Goal: Information Seeking & Learning: Learn about a topic

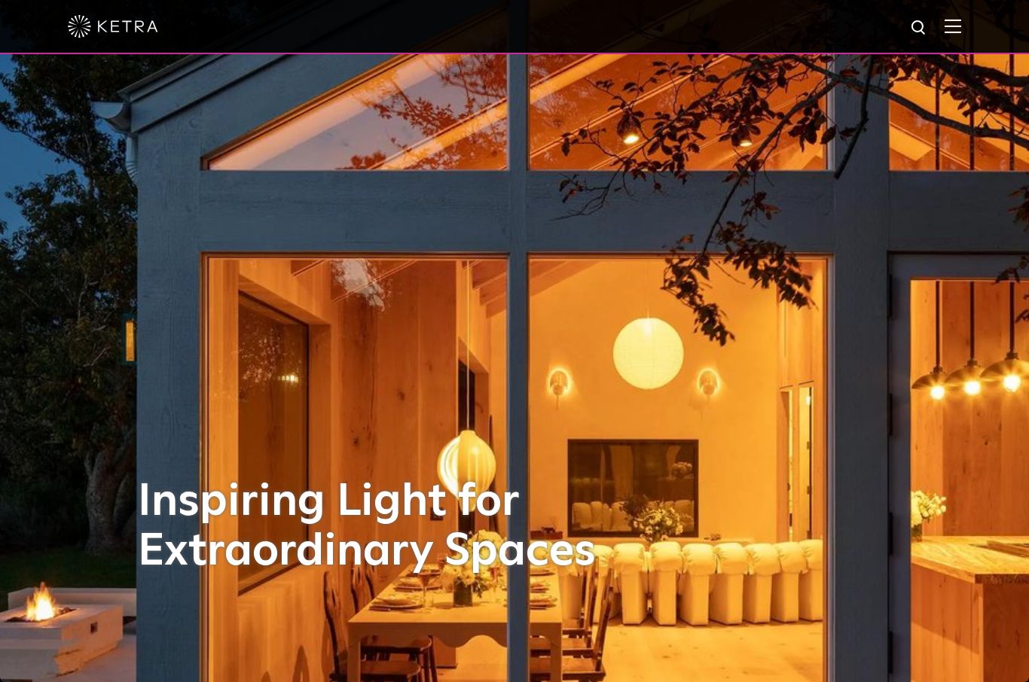
click at [665, 314] on div "Inspiring Light for Extraordinary Spaces" at bounding box center [514, 341] width 753 height 682
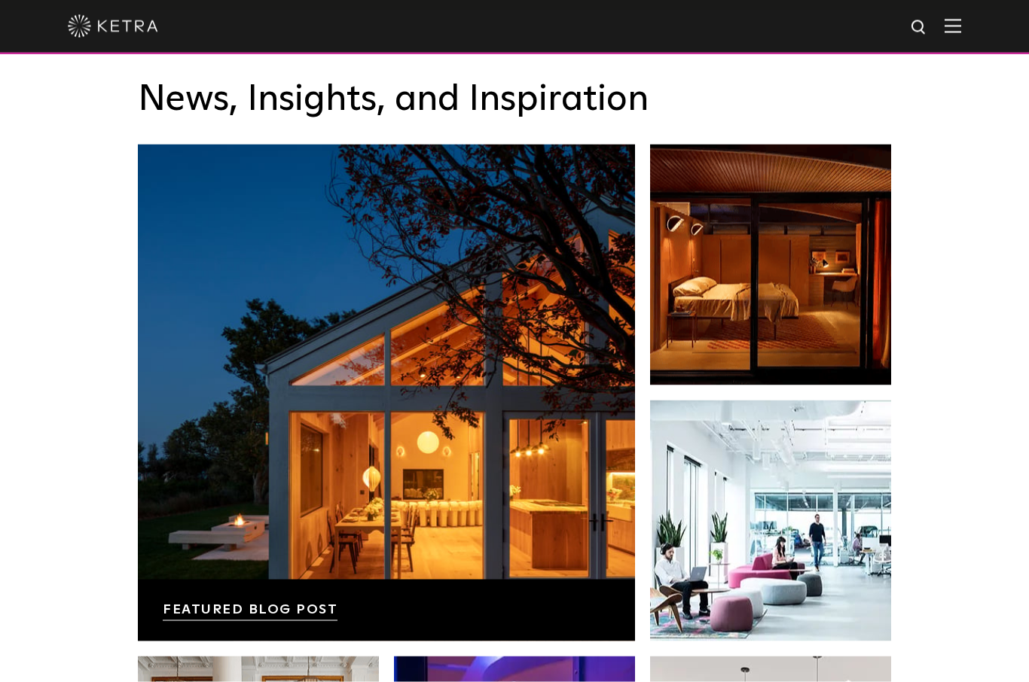
scroll to position [2385, 0]
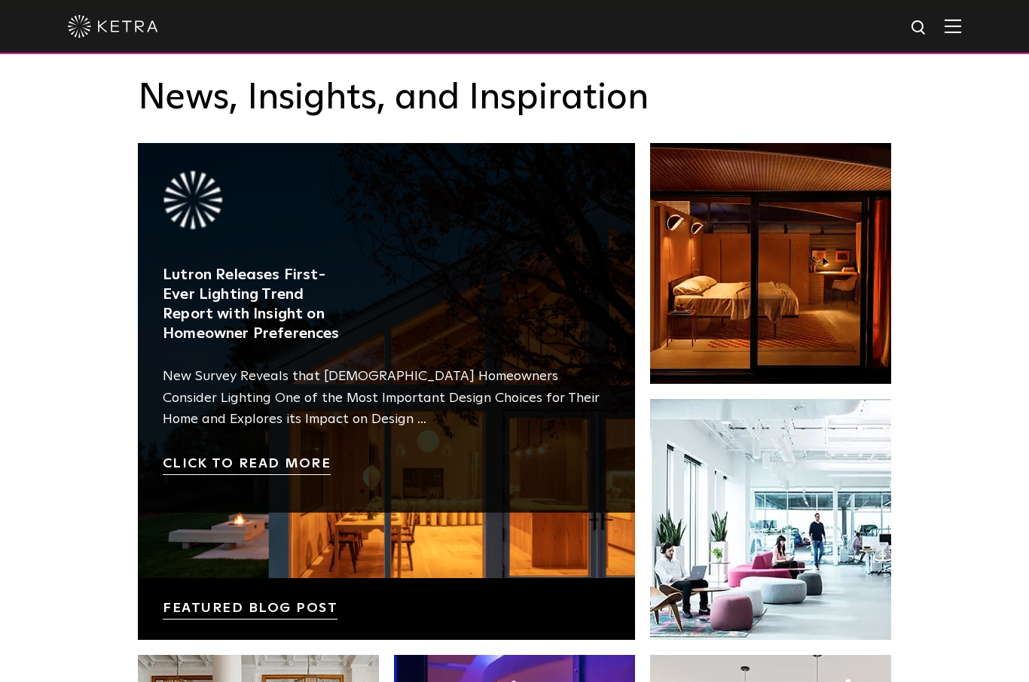
click at [463, 479] on link at bounding box center [386, 391] width 497 height 497
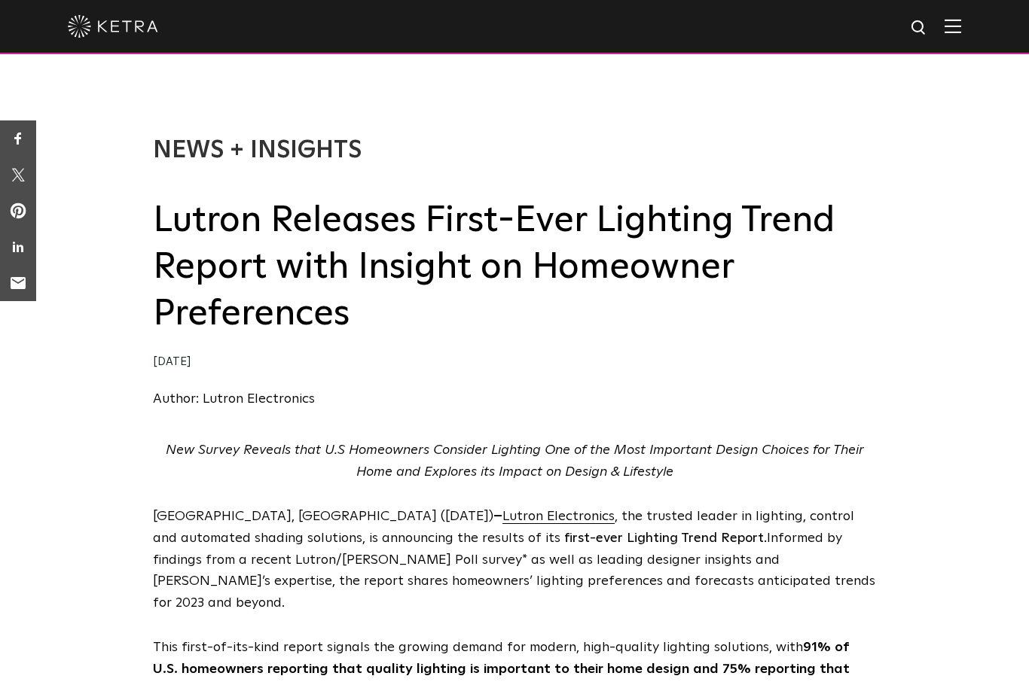
click at [954, 26] on img at bounding box center [952, 26] width 17 height 14
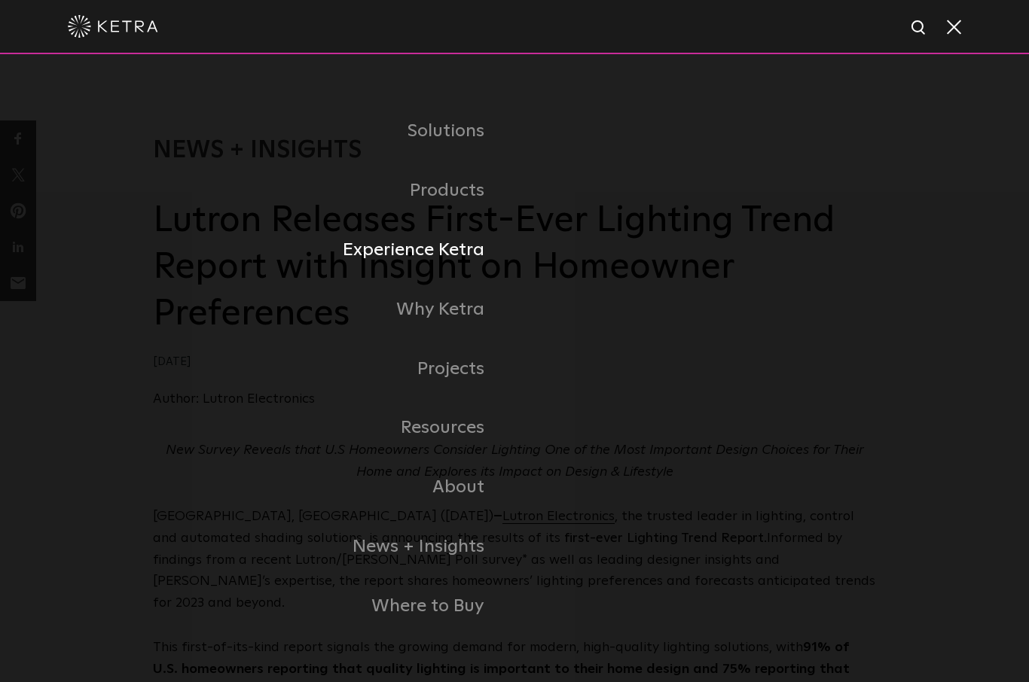
click at [445, 280] on link "Experience Ketra" at bounding box center [333, 250] width 361 height 59
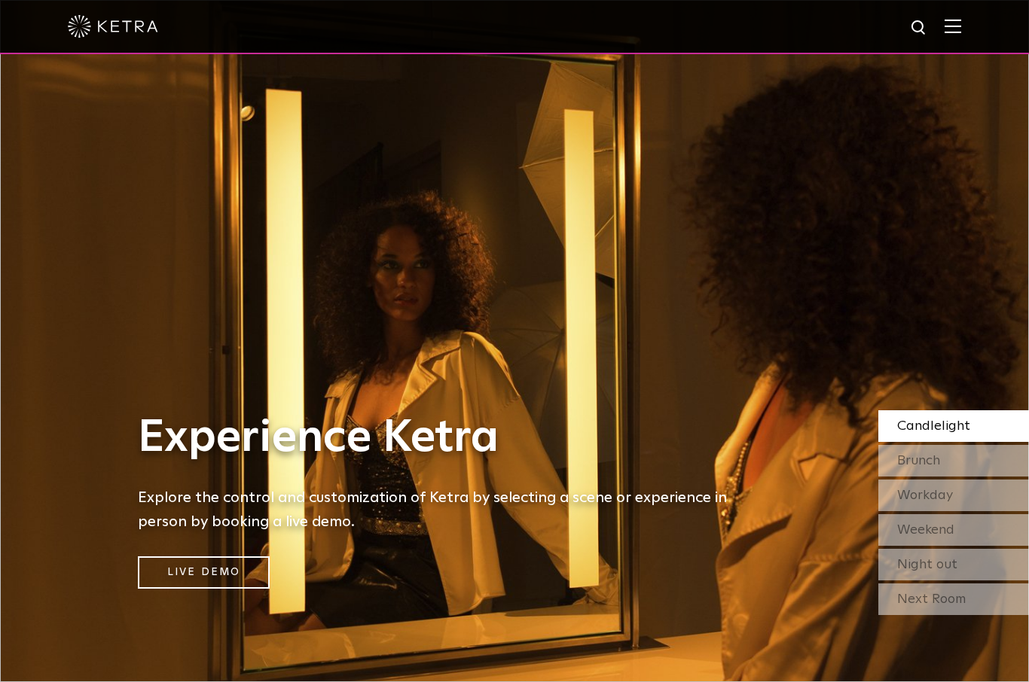
select select "Homeowner"
select select "Planning"
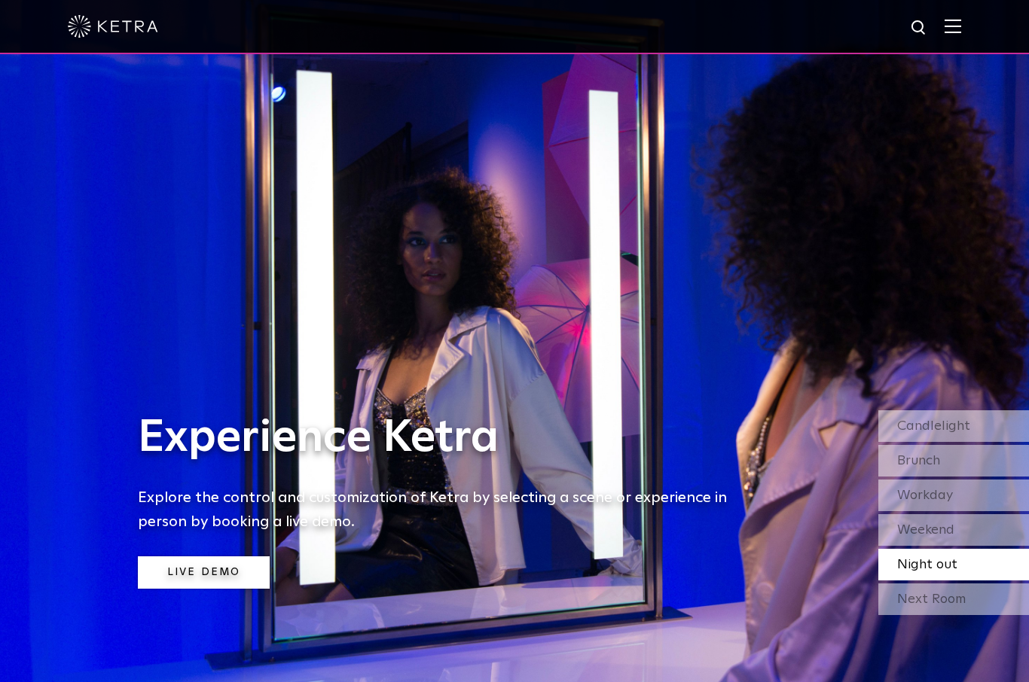
click at [205, 589] on link "Live Demo" at bounding box center [204, 572] width 132 height 32
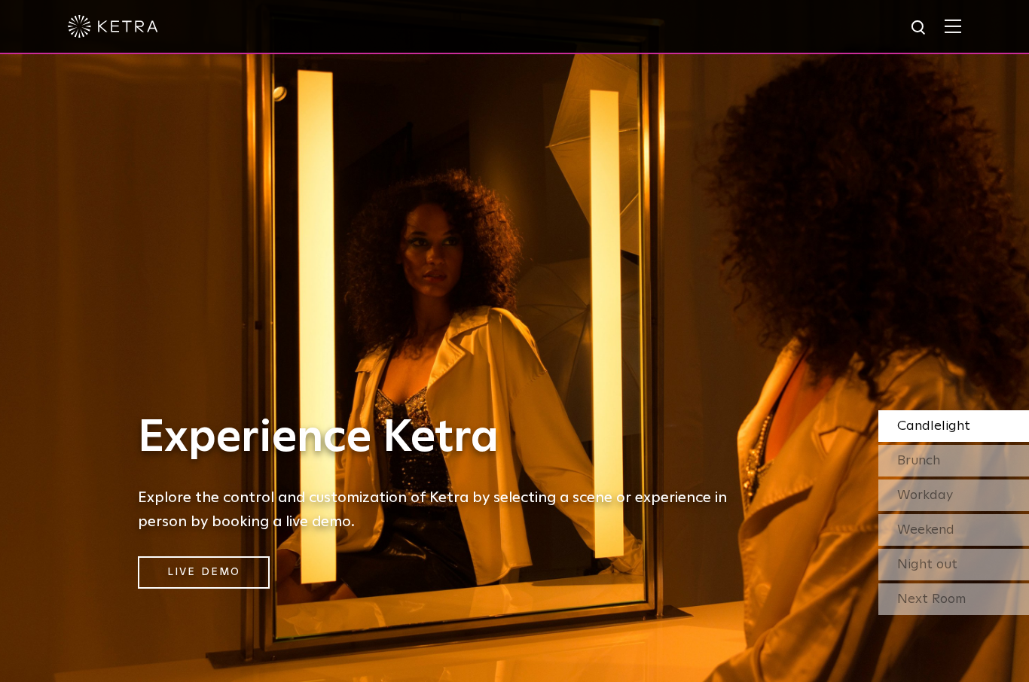
select select "Homeowner"
select select "Planning"
click at [951, 27] on img at bounding box center [952, 26] width 17 height 14
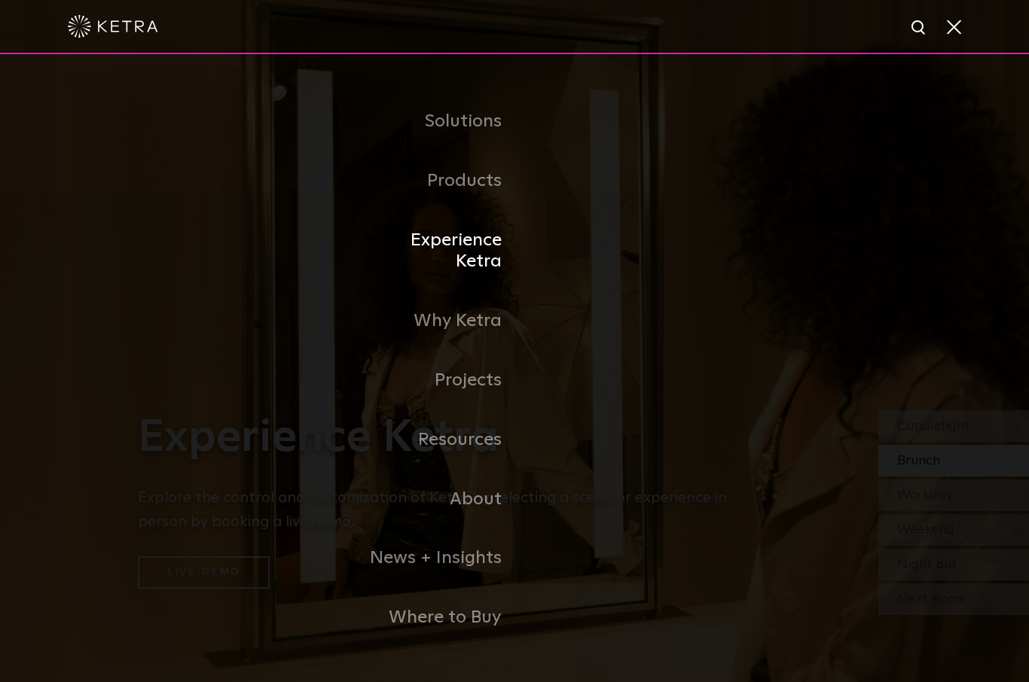
click at [469, 276] on link "Experience Ketra" at bounding box center [437, 251] width 154 height 81
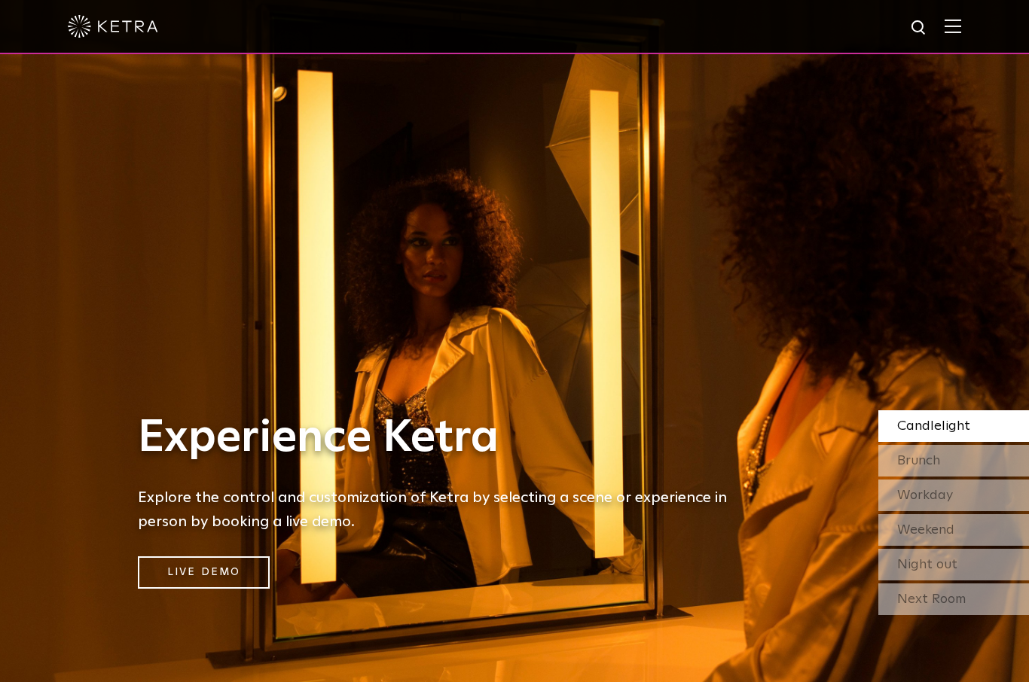
select select "Homeowner"
select select "Planning"
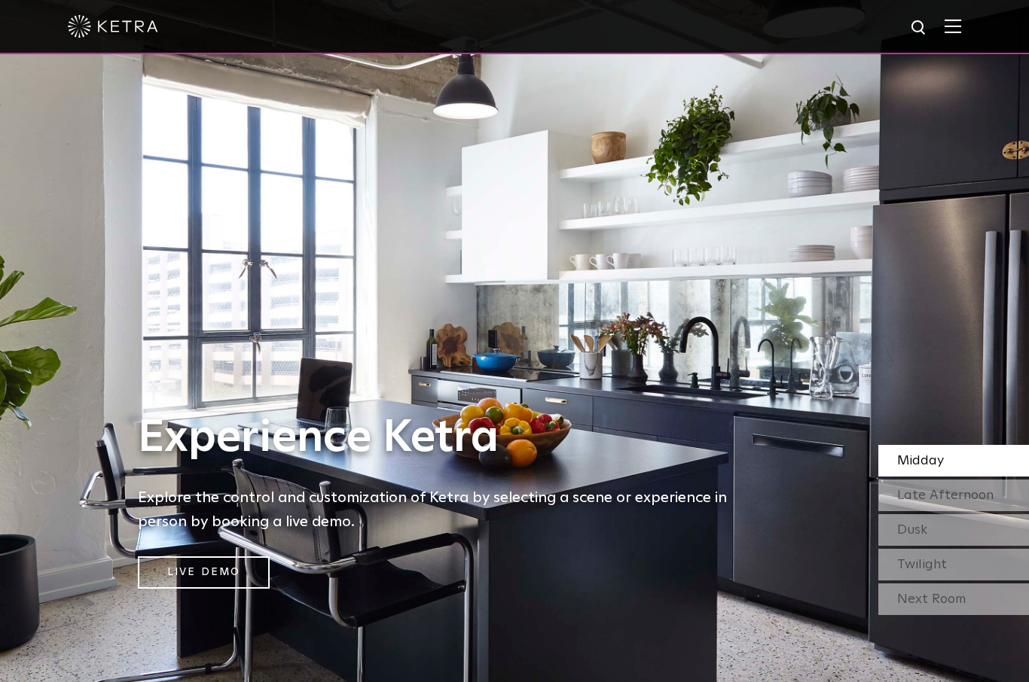
click at [98, 27] on img at bounding box center [113, 26] width 90 height 23
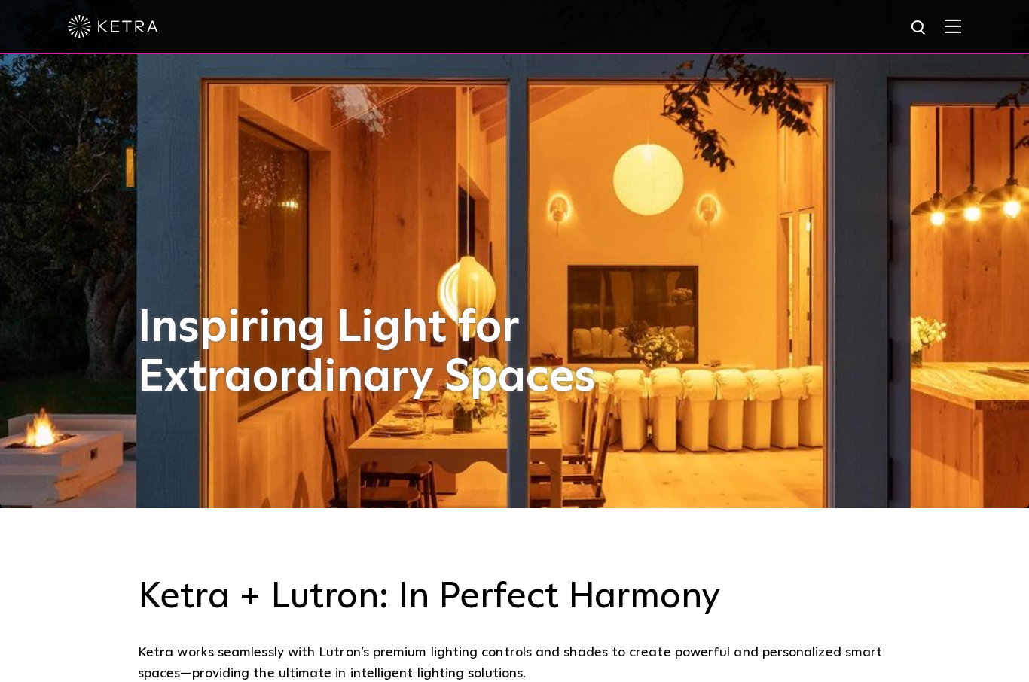
scroll to position [173, 0]
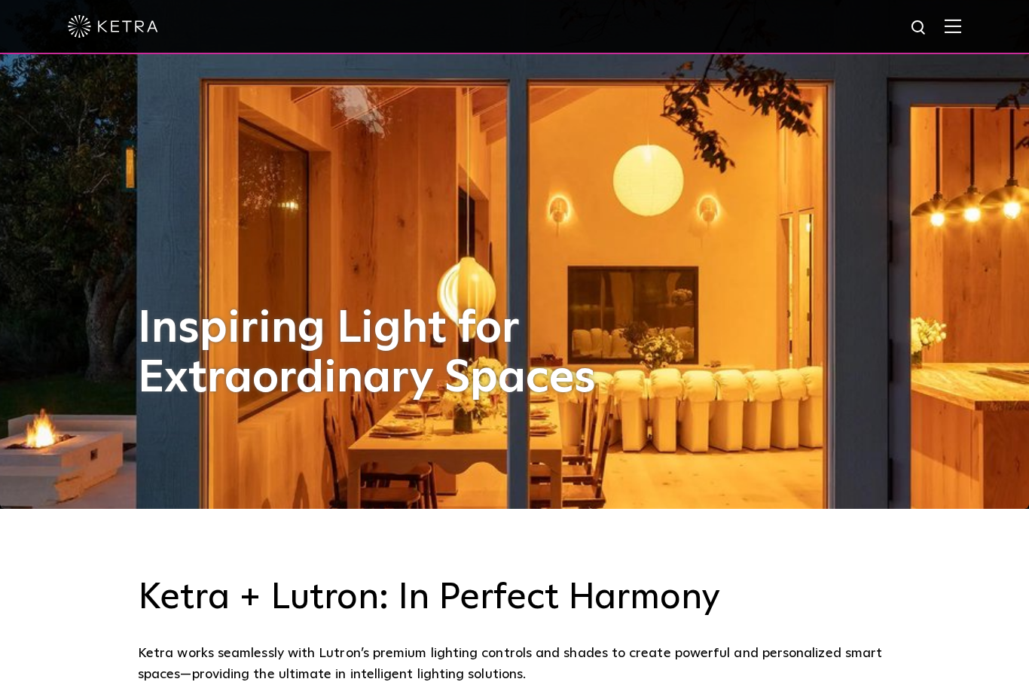
click at [952, 31] on img at bounding box center [952, 26] width 17 height 14
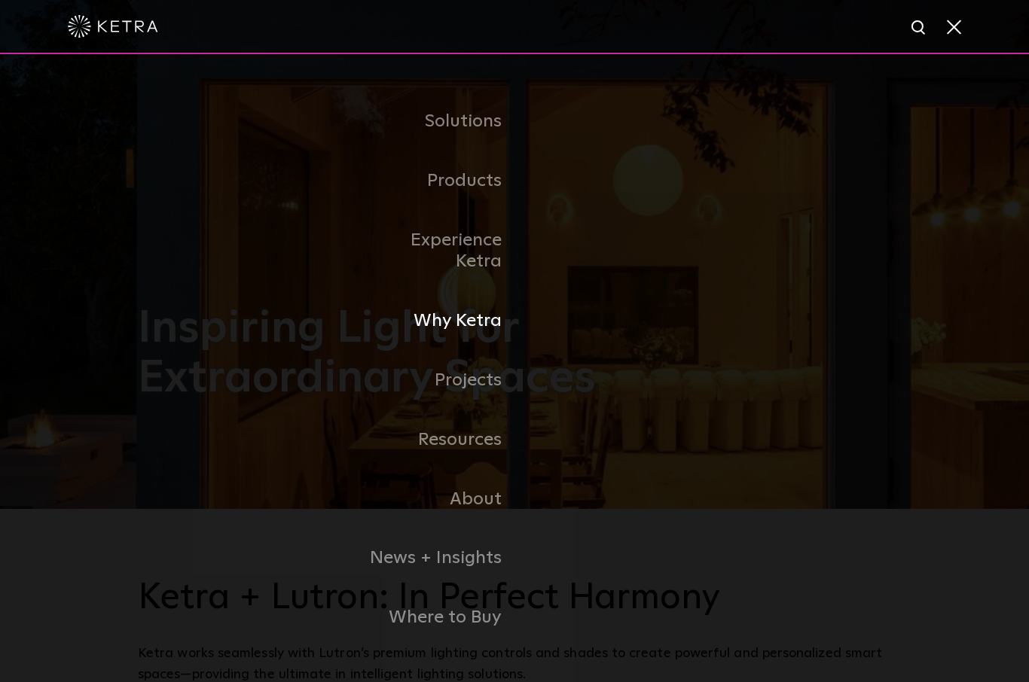
click at [461, 340] on link "Why Ketra" at bounding box center [437, 320] width 154 height 59
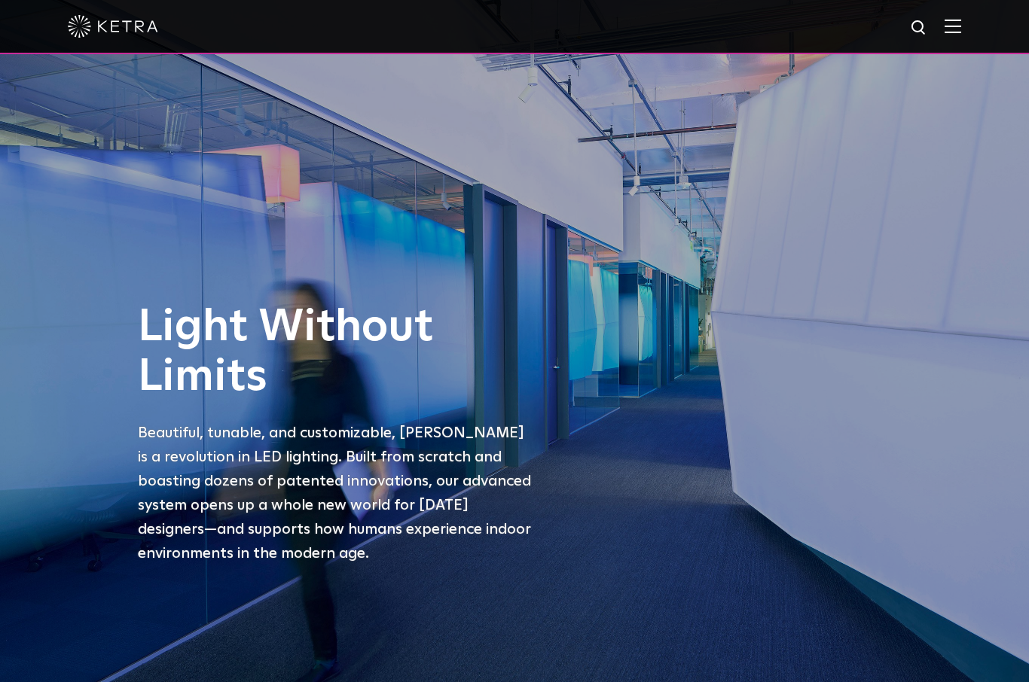
select select "Homeowner"
select select "Planning"
click at [952, 32] on img at bounding box center [952, 26] width 17 height 14
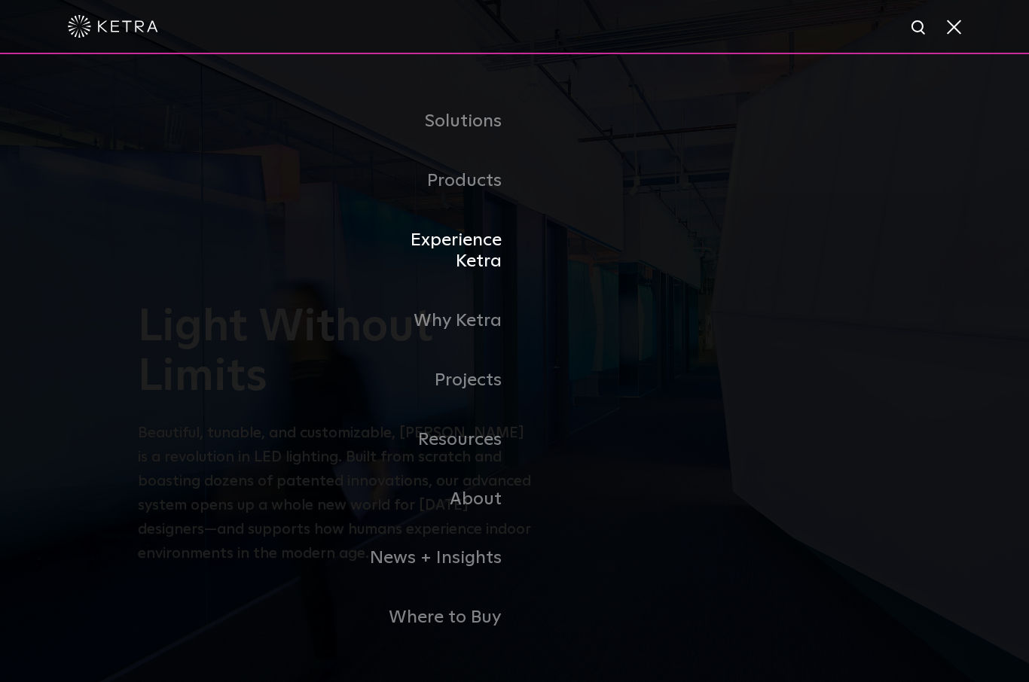
click at [460, 280] on link "Experience Ketra" at bounding box center [437, 251] width 154 height 81
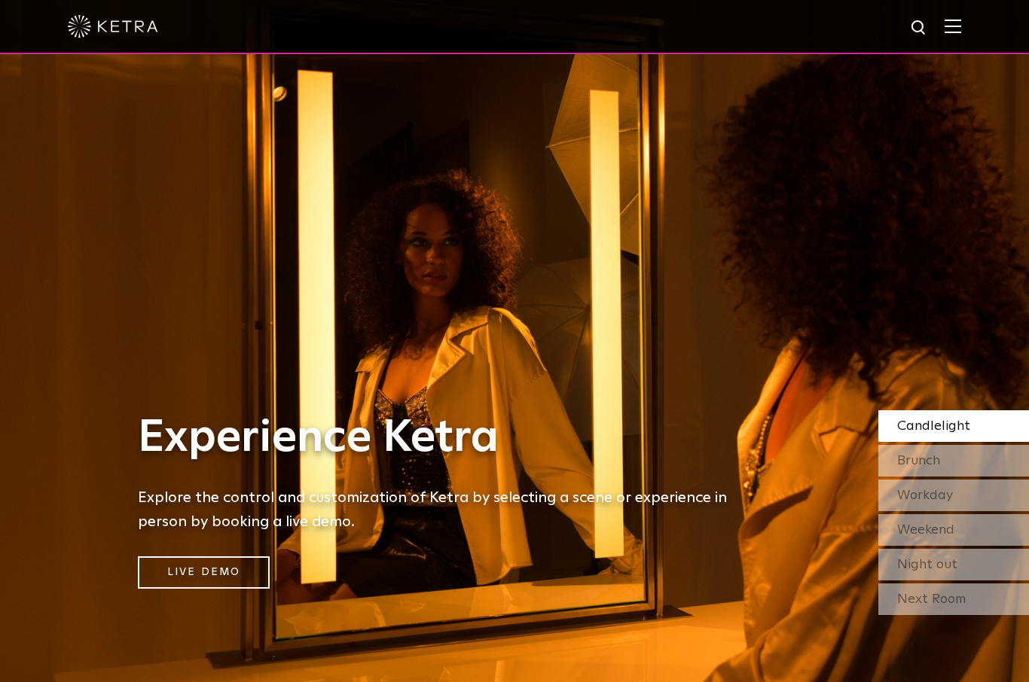
select select "Homeowner"
select select "Planning"
click at [940, 468] on span "Brunch" at bounding box center [918, 461] width 43 height 14
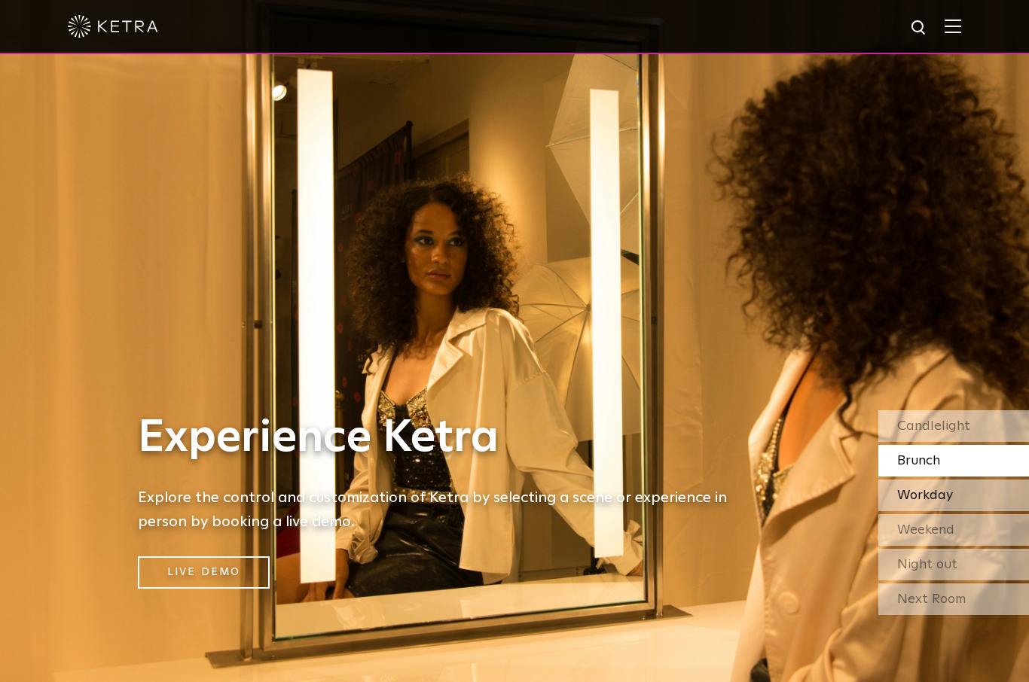
click at [925, 511] on div "Workday" at bounding box center [953, 496] width 151 height 32
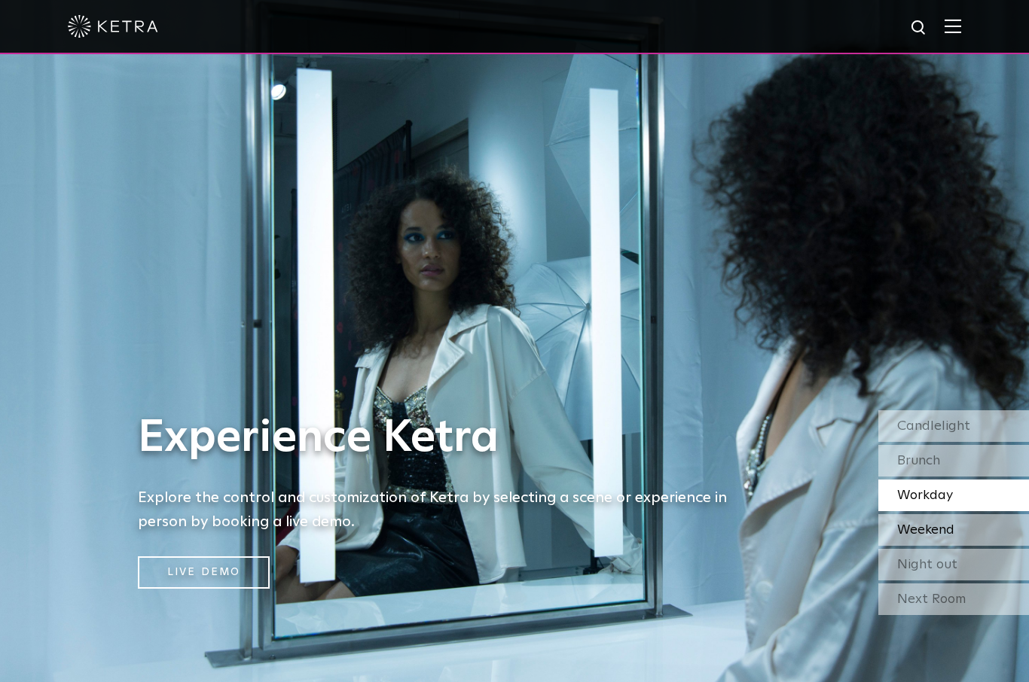
click at [934, 537] on span "Weekend" at bounding box center [925, 530] width 57 height 14
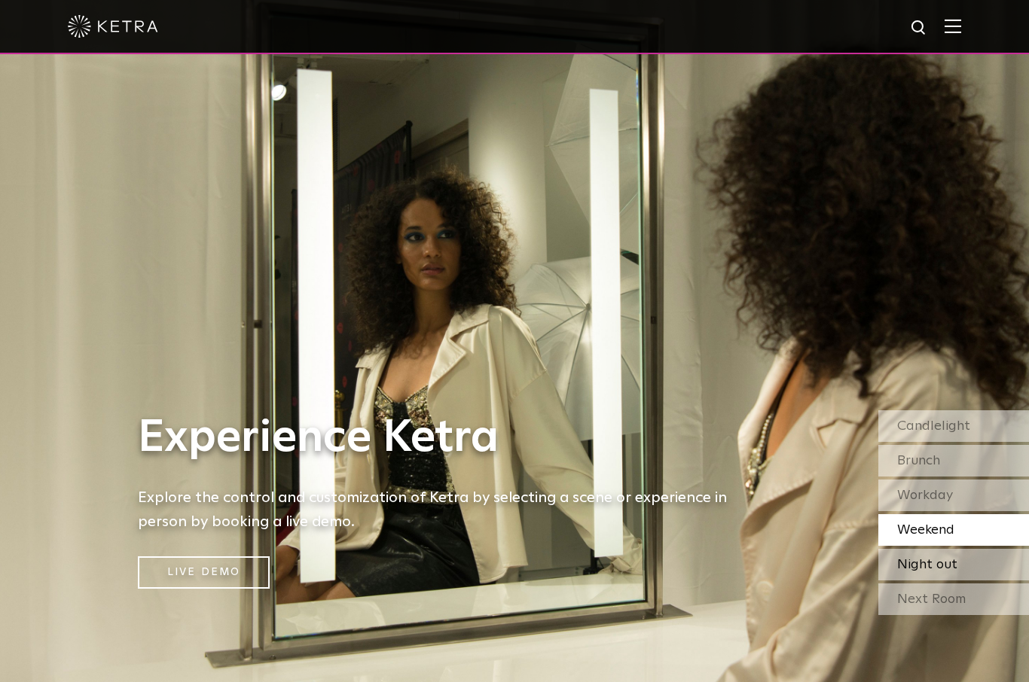
click at [941, 571] on span "Night out" at bounding box center [927, 565] width 60 height 14
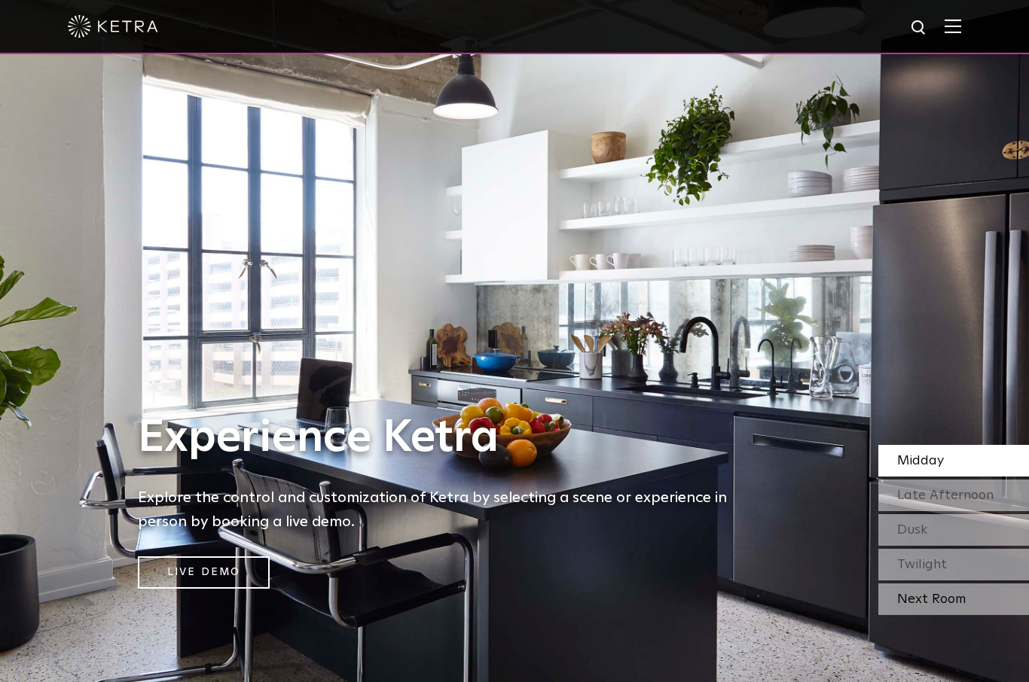
click at [946, 615] on div "Next Room" at bounding box center [953, 600] width 151 height 32
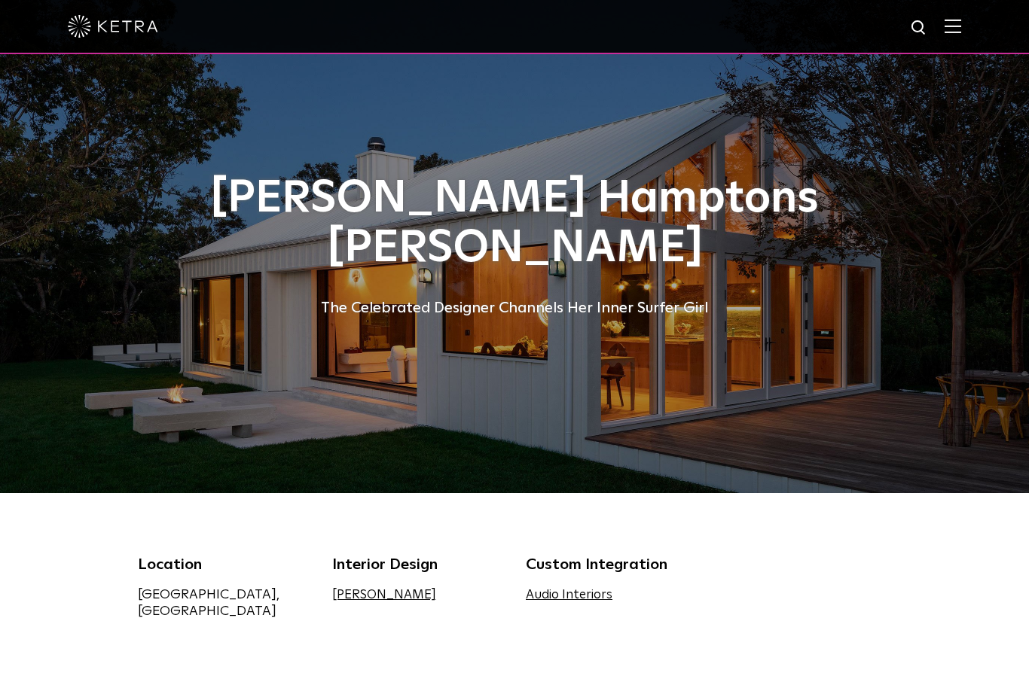
select select "Homeowner"
select select "Planning"
click at [527, 341] on div "Sasha Bikoff's Hamptons Barnhouse The Celebrated Designer Channels Her Inner Su…" at bounding box center [514, 246] width 753 height 493
click at [517, 297] on div "The Celebrated Designer Channels Her Inner Surfer Girl" at bounding box center [514, 308] width 753 height 24
click at [542, 315] on div "The Celebrated Designer Channels Her Inner Surfer Girl" at bounding box center [514, 308] width 753 height 24
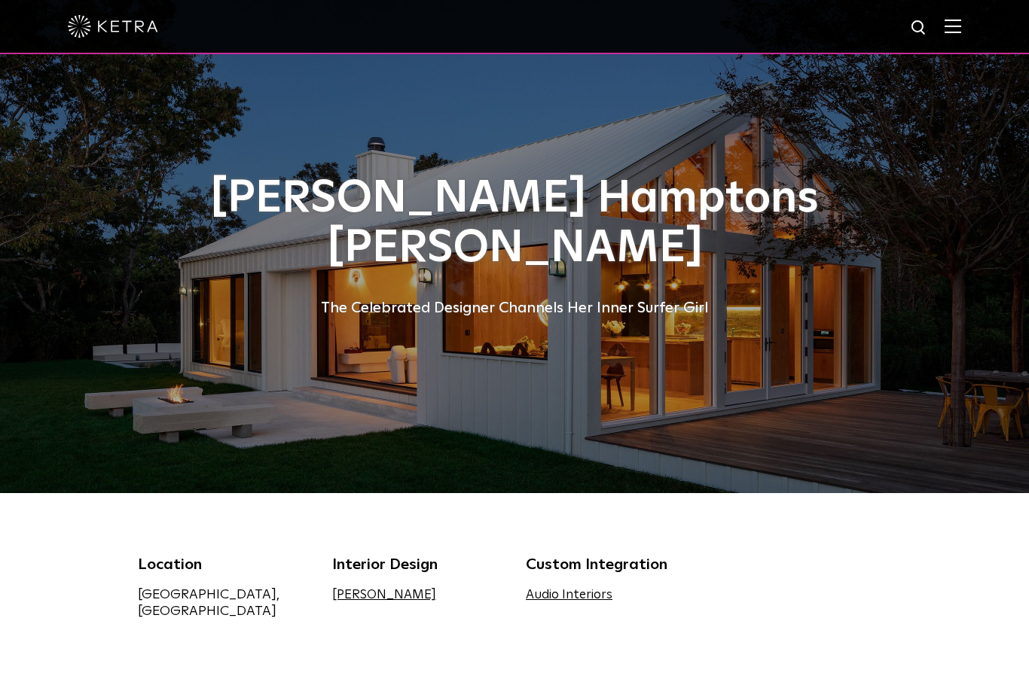
click at [507, 360] on div "Sasha Bikoff's Hamptons Barnhouse The Celebrated Designer Channels Her Inner Su…" at bounding box center [514, 246] width 753 height 493
click at [949, 24] on img at bounding box center [952, 26] width 17 height 14
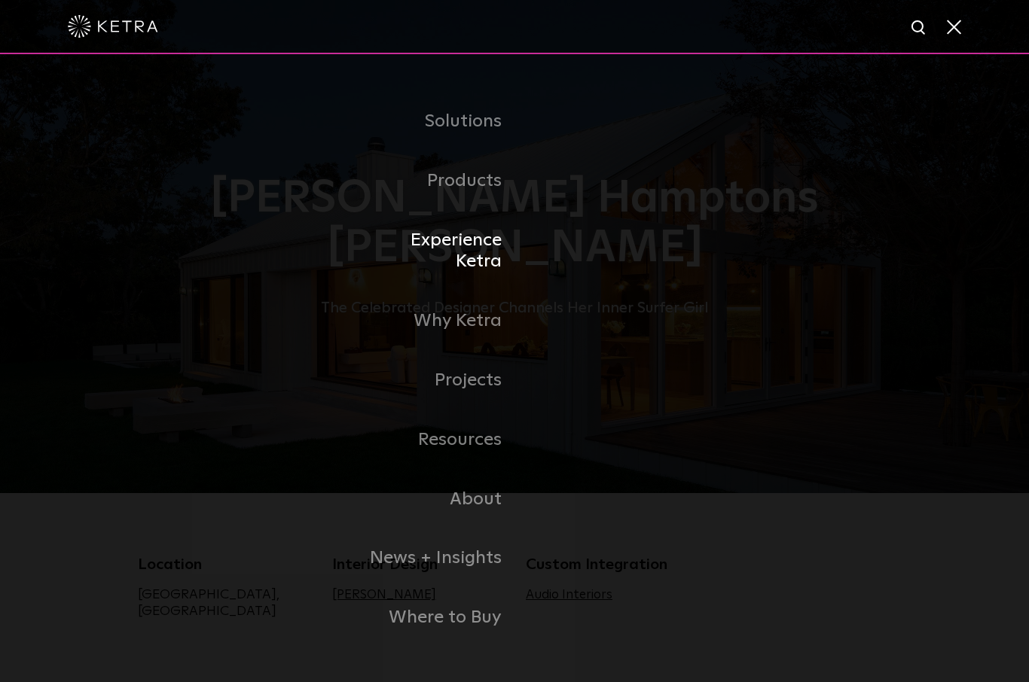
click at [440, 281] on link "Experience Ketra" at bounding box center [437, 251] width 154 height 81
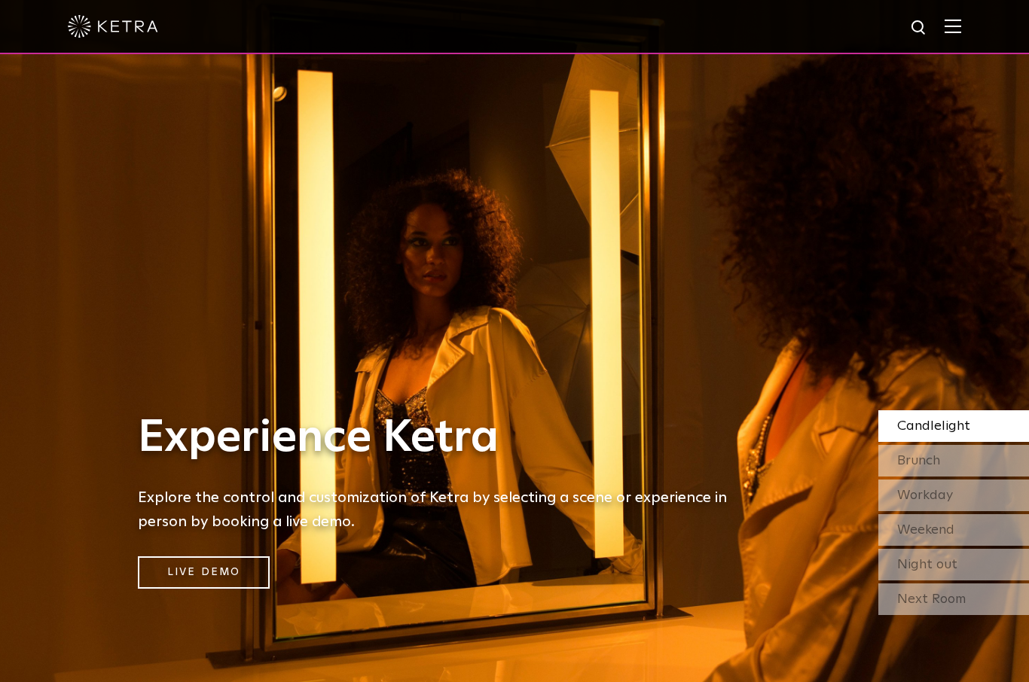
select select "Homeowner"
select select "Planning"
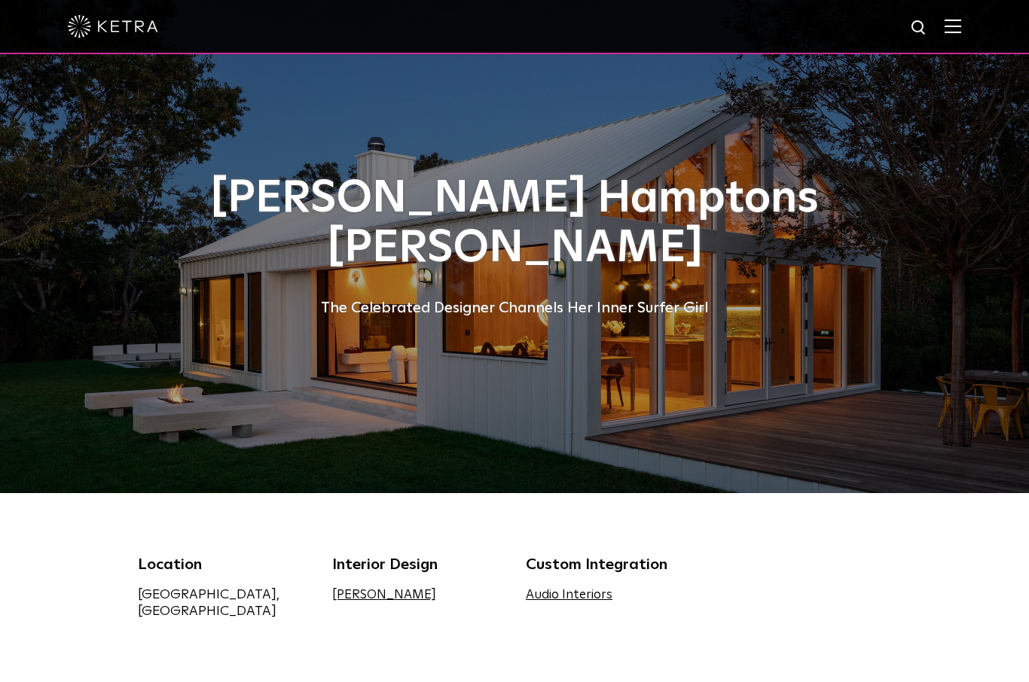
select select "Homeowner"
select select "Planning"
click at [950, 32] on img at bounding box center [952, 26] width 17 height 14
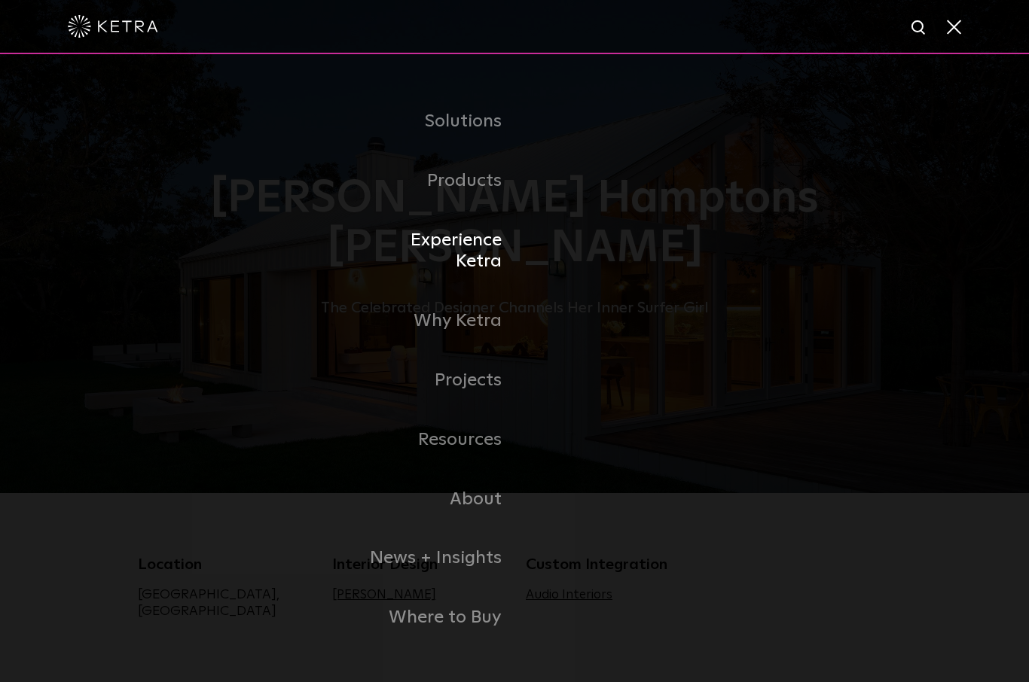
click at [484, 279] on link "Experience Ketra" at bounding box center [437, 251] width 154 height 81
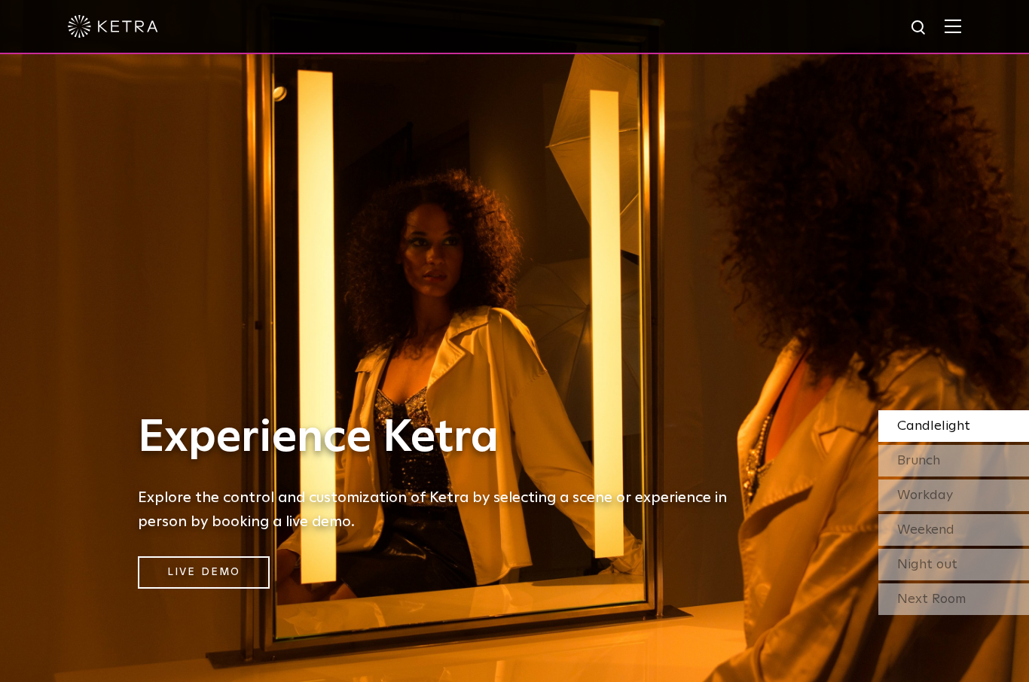
select select "Homeowner"
select select "Planning"
